Goal: Transaction & Acquisition: Purchase product/service

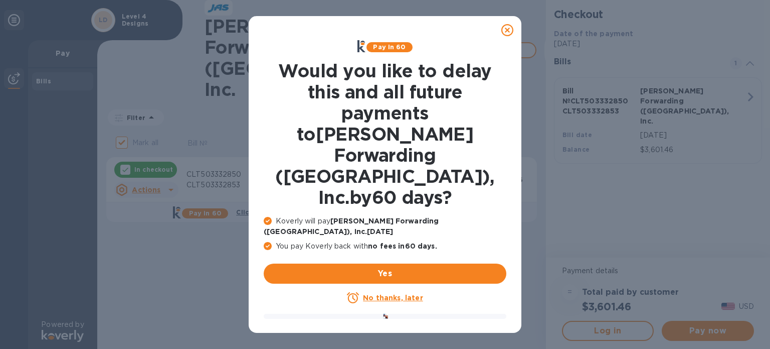
click at [509, 31] on icon at bounding box center [507, 30] width 12 height 12
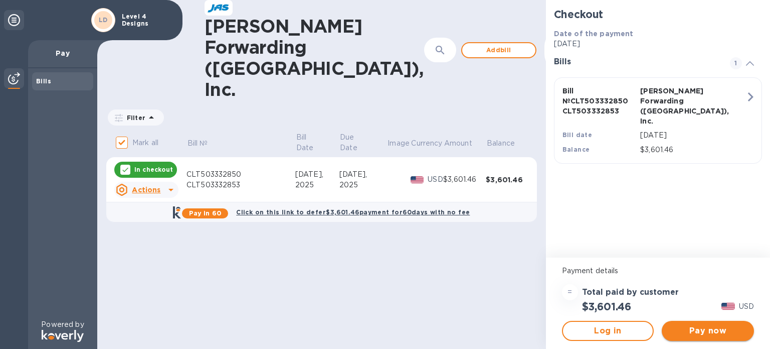
click at [707, 329] on span "Pay now" at bounding box center [708, 330] width 76 height 12
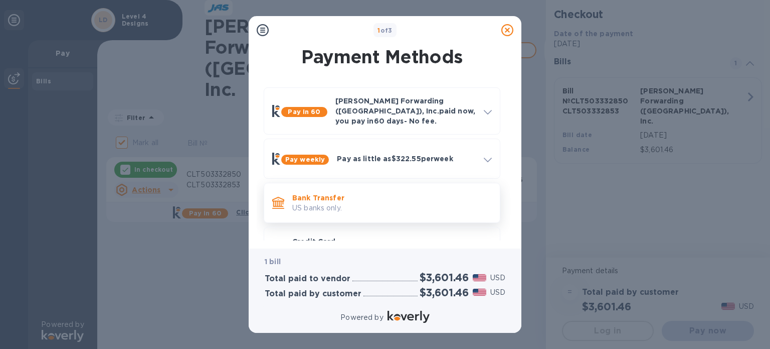
click at [365, 203] on p "US banks only." at bounding box center [392, 208] width 200 height 11
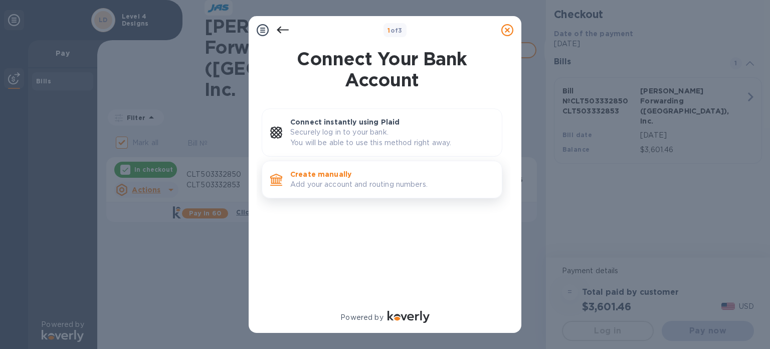
click at [371, 181] on p "Add your account and routing numbers." at bounding box center [392, 184] width 204 height 11
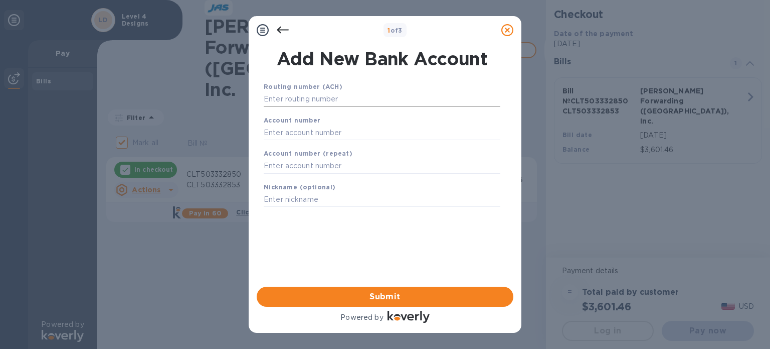
click at [347, 100] on input "text" at bounding box center [382, 99] width 237 height 15
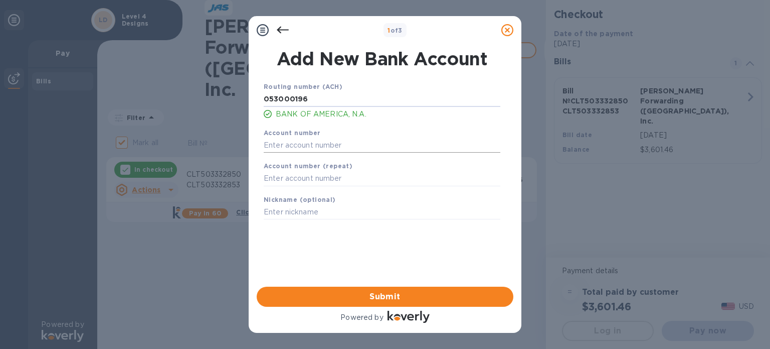
type input "053000196"
click at [330, 145] on input "text" at bounding box center [382, 144] width 237 height 15
type input "237037985534"
click at [351, 173] on input "text" at bounding box center [382, 178] width 237 height 15
type input "237037985534"
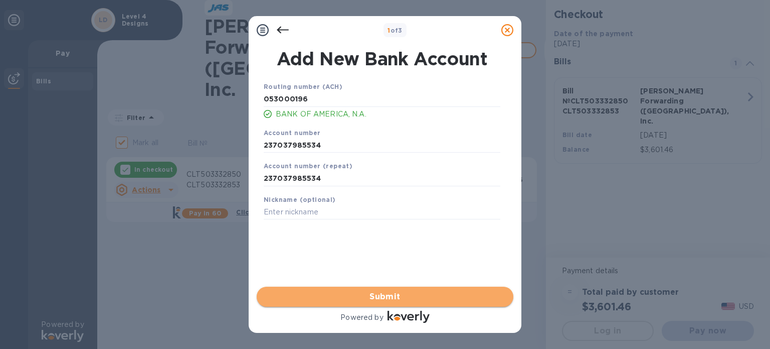
click at [371, 298] on span "Submit" at bounding box center [385, 296] width 241 height 12
